Goal: Task Accomplishment & Management: Use online tool/utility

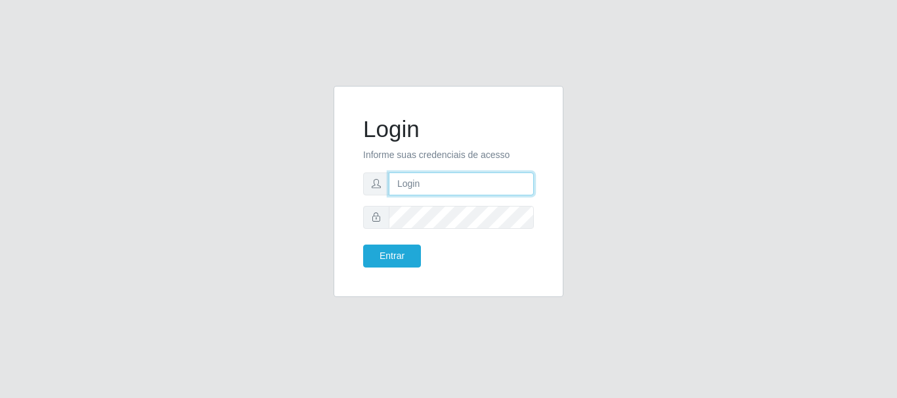
click at [433, 191] on input "text" at bounding box center [461, 184] width 145 height 23
type input "[EMAIL_ADDRESS][PERSON_NAME][DOMAIN_NAME]"
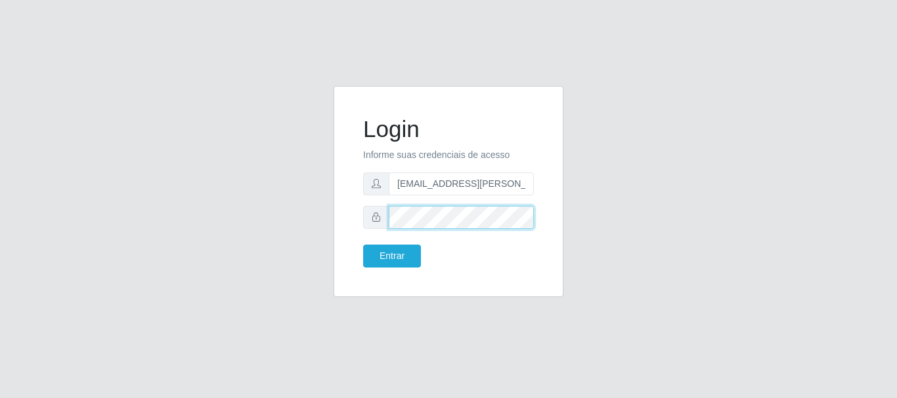
click at [363, 245] on button "Entrar" at bounding box center [392, 256] width 58 height 23
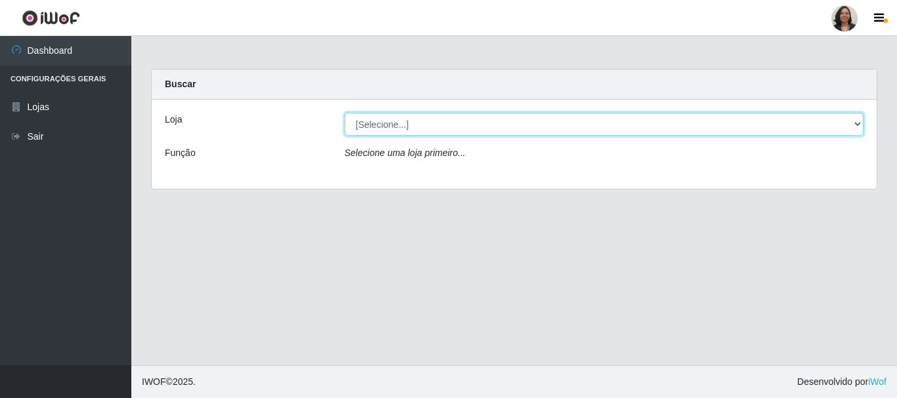
click at [858, 128] on select "[Selecione...] SuperFácil Atacado - Rodoviária" at bounding box center [604, 124] width 519 height 23
select select "400"
click at [345, 113] on select "[Selecione...] SuperFácil Atacado - Rodoviária" at bounding box center [604, 124] width 519 height 23
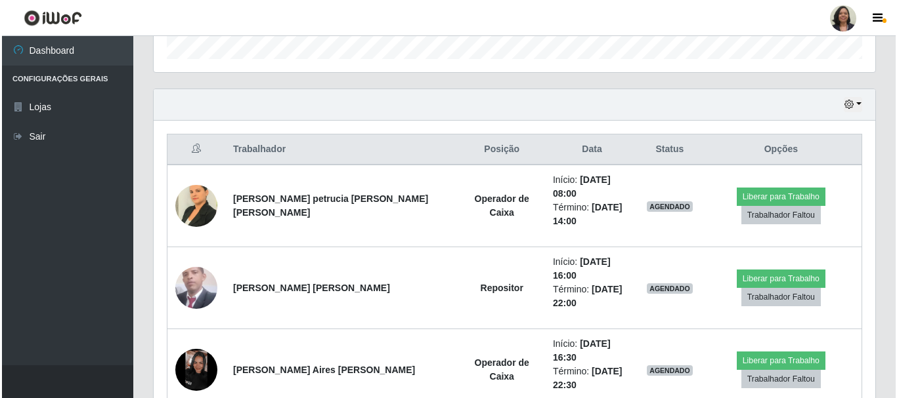
scroll to position [415, 0]
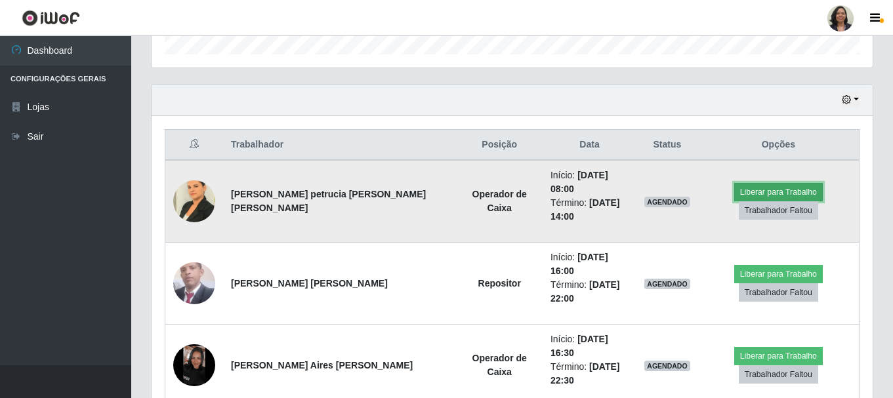
click at [734, 187] on button "Liberar para Trabalho" at bounding box center [778, 192] width 89 height 18
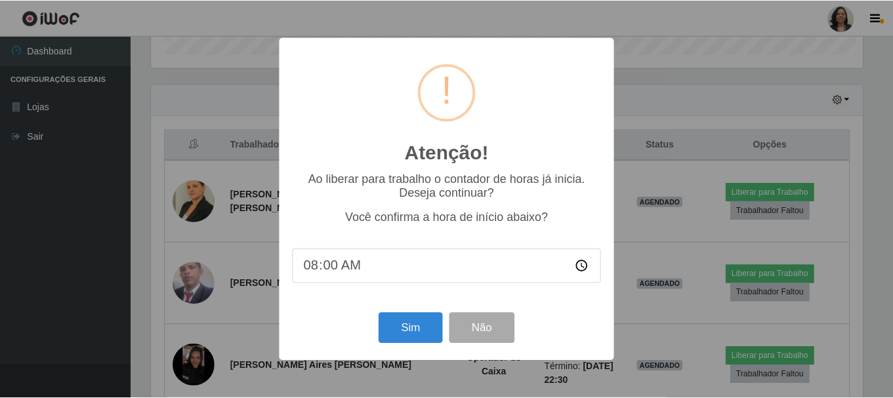
scroll to position [272, 715]
click at [788, 114] on div "Atenção! × Ao liberar para trabalho o contador de horas já inicia. Deseja conti…" at bounding box center [448, 199] width 897 height 398
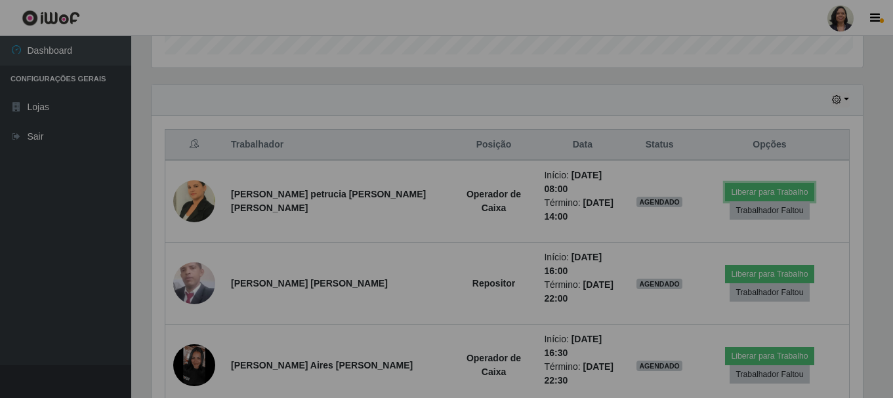
scroll to position [272, 721]
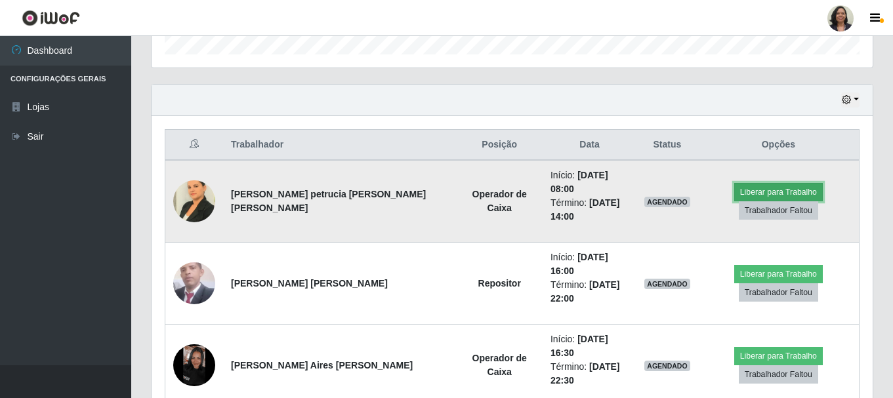
click at [734, 188] on button "Liberar para Trabalho" at bounding box center [778, 192] width 89 height 18
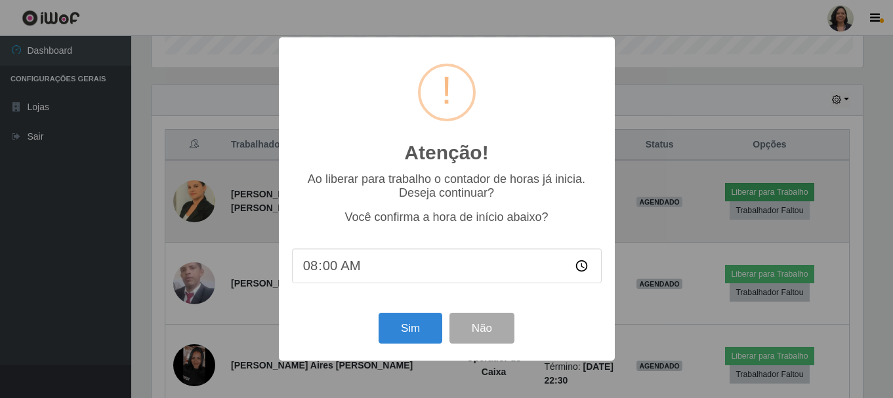
scroll to position [272, 715]
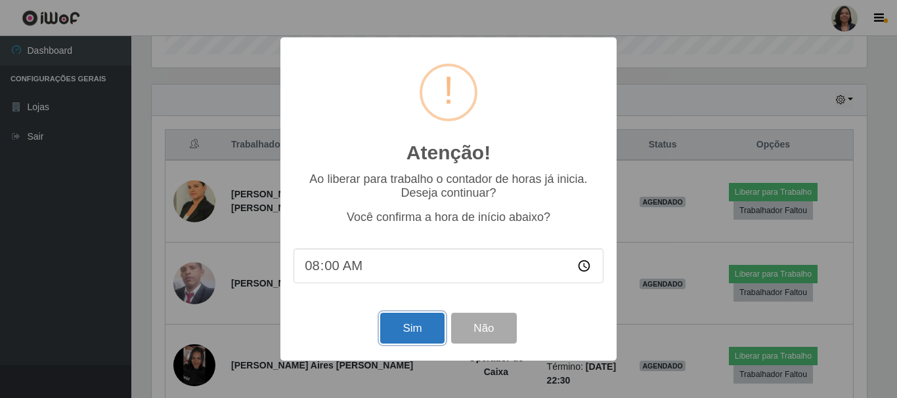
click at [419, 335] on button "Sim" at bounding box center [412, 328] width 64 height 31
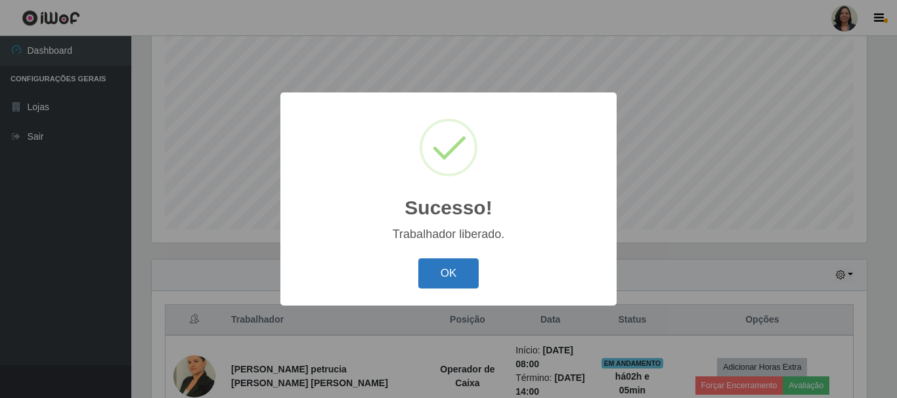
drag, startPoint x: 469, startPoint y: 280, endPoint x: 478, endPoint y: 275, distance: 10.3
click at [469, 280] on button "OK" at bounding box center [448, 274] width 61 height 31
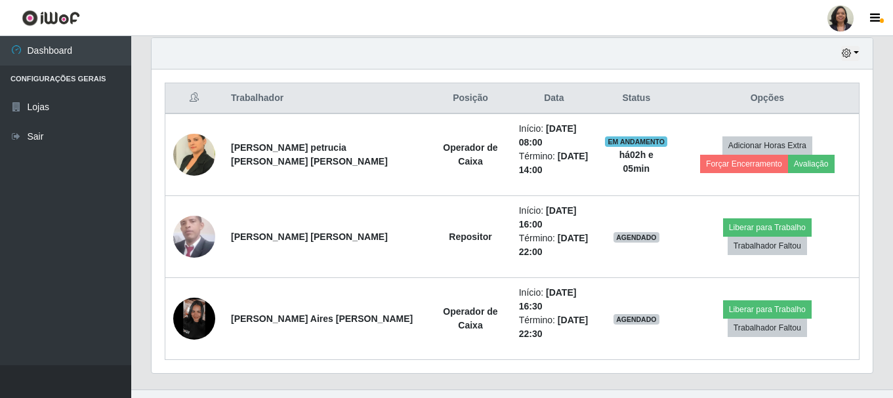
scroll to position [486, 0]
